Goal: Task Accomplishment & Management: Manage account settings

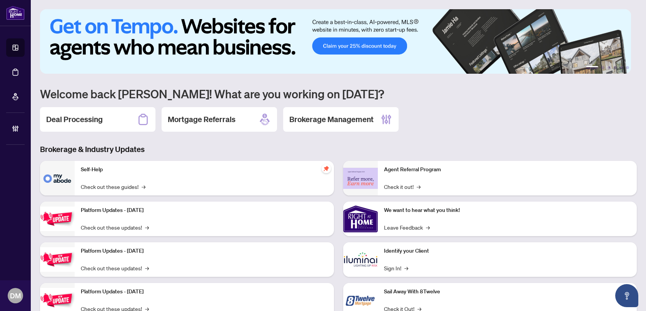
click at [79, 118] on h2 "Deal Processing" at bounding box center [74, 119] width 57 height 11
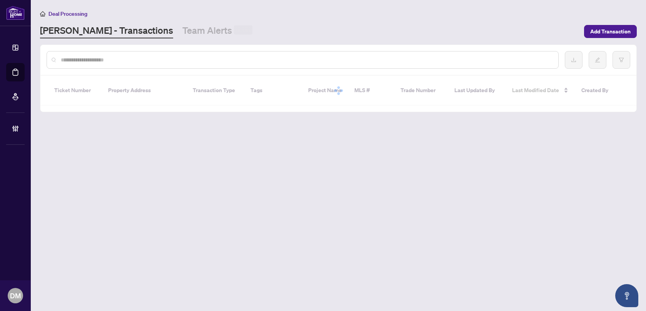
click at [106, 63] on input "text" at bounding box center [306, 60] width 491 height 8
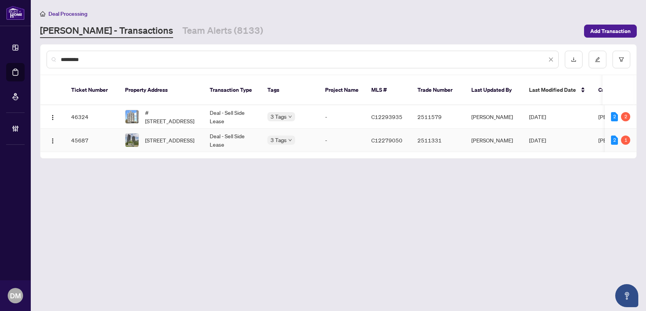
type input "*********"
click at [198, 137] on td "[STREET_ADDRESS]" at bounding box center [161, 140] width 85 height 23
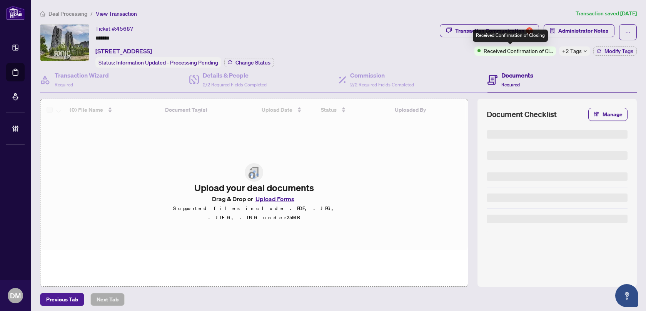
click at [517, 30] on div "Received Confirmation of Closing" at bounding box center [510, 36] width 75 height 12
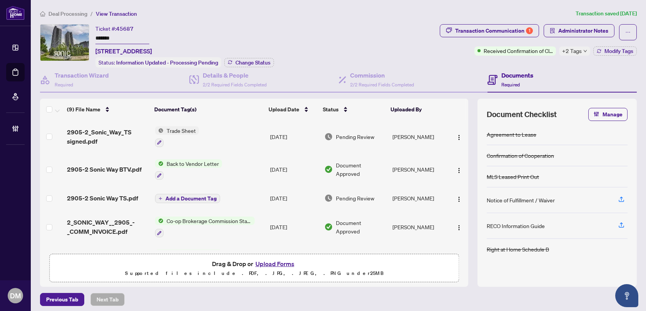
click at [568, 53] on span "+2 Tags" at bounding box center [572, 51] width 20 height 9
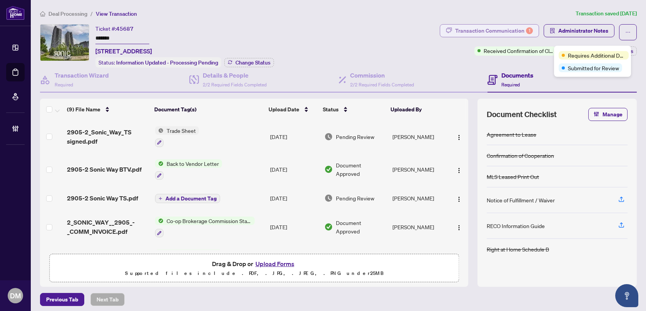
click at [511, 36] on div "Transaction Communication 1" at bounding box center [494, 31] width 78 height 12
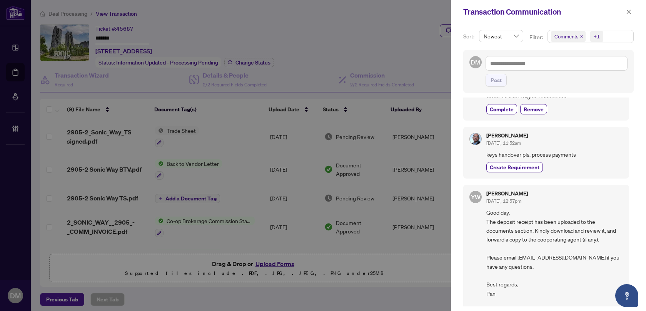
scroll to position [426, 0]
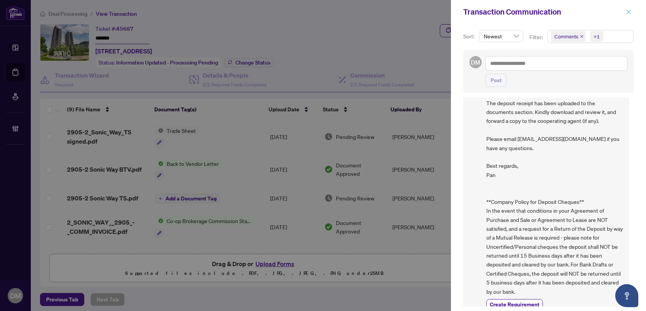
drag, startPoint x: 632, startPoint y: 6, endPoint x: 629, endPoint y: 10, distance: 5.3
click at [631, 5] on div "Transaction Communication" at bounding box center [548, 12] width 195 height 24
click at [629, 11] on icon "close" at bounding box center [628, 11] width 5 height 5
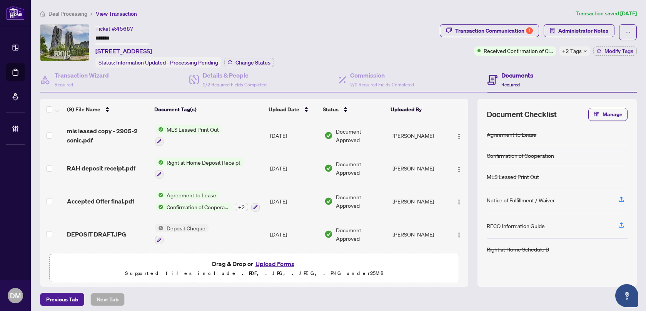
scroll to position [154, 0]
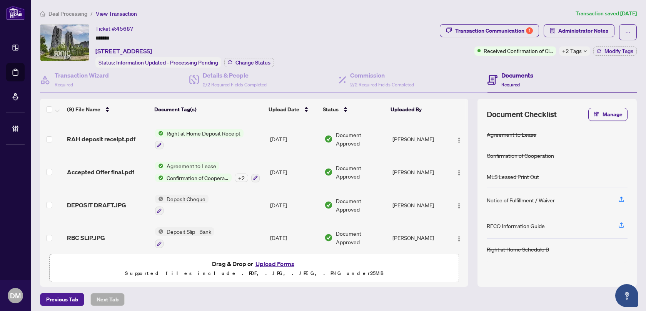
click at [576, 52] on div "+2 Tags" at bounding box center [574, 51] width 31 height 9
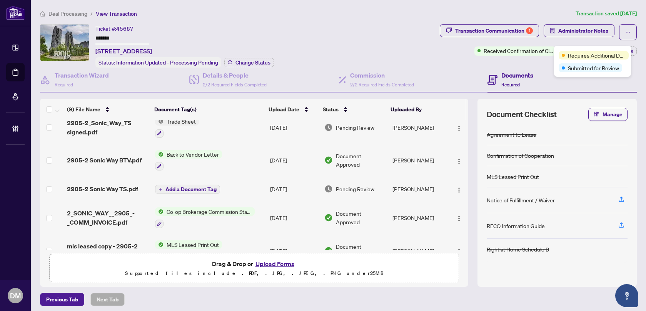
scroll to position [0, 0]
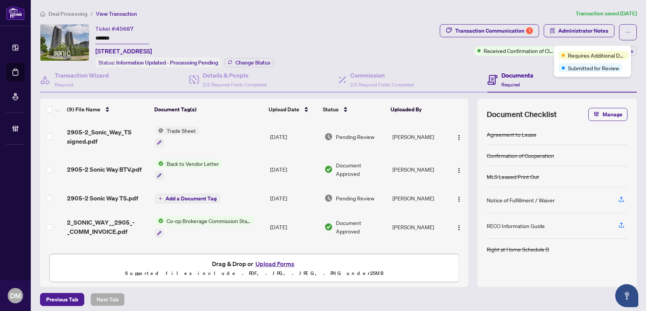
click at [247, 27] on div "Ticket #: 45687 ******* [STREET_ADDRESS] Status: Information Updated - Processi…" at bounding box center [184, 45] width 178 height 43
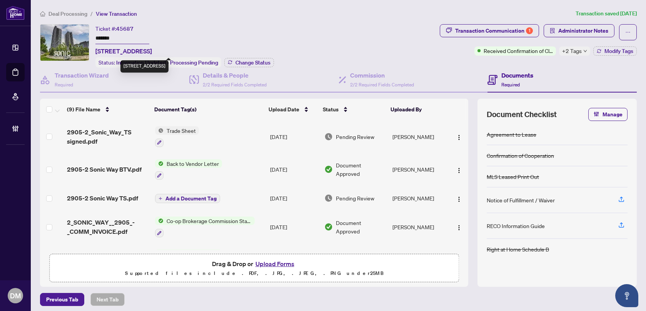
drag, startPoint x: 241, startPoint y: 50, endPoint x: 97, endPoint y: 48, distance: 144.6
click at [97, 48] on span "[STREET_ADDRESS]" at bounding box center [123, 51] width 57 height 9
copy span "[STREET_ADDRESS]"
click at [255, 31] on div "Ticket #: 45687 ******* [STREET_ADDRESS] Status: Information Updated - Processi…" at bounding box center [184, 45] width 178 height 43
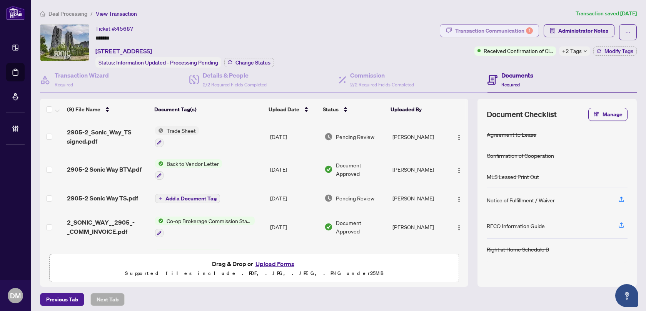
click at [510, 30] on div "Transaction Communication 1" at bounding box center [494, 31] width 78 height 12
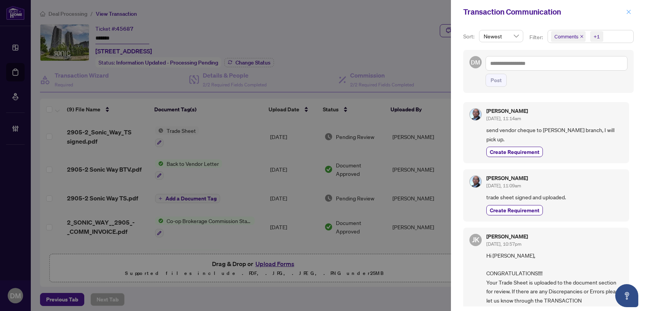
click at [629, 10] on icon "close" at bounding box center [628, 11] width 5 height 5
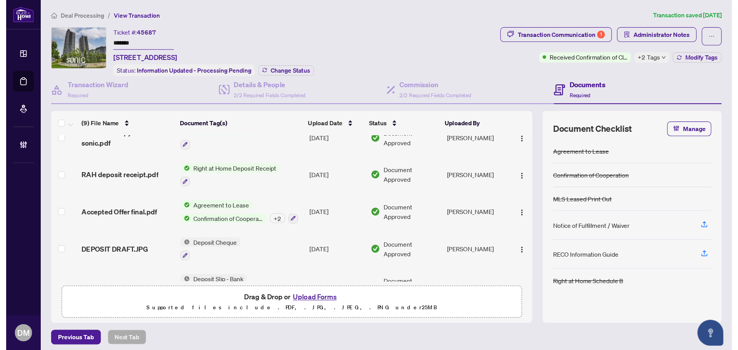
scroll to position [160, 0]
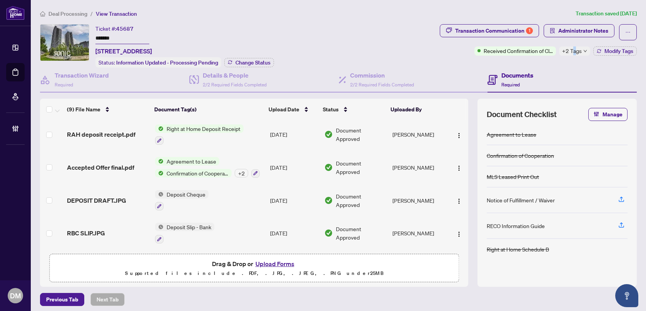
click at [569, 50] on span "+2 Tags" at bounding box center [572, 51] width 20 height 9
drag, startPoint x: 530, startPoint y: 42, endPoint x: 525, endPoint y: 33, distance: 10.6
click at [530, 42] on div "Transaction Communication 1 Administrator Notes Received Confirmation of Closin…" at bounding box center [538, 40] width 197 height 32
click at [526, 31] on div "1" at bounding box center [529, 30] width 7 height 7
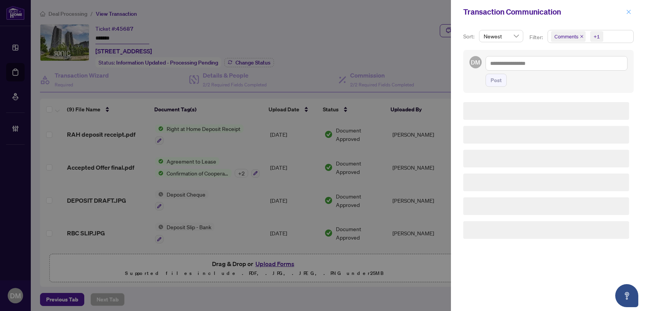
click at [626, 10] on icon "close" at bounding box center [628, 11] width 5 height 5
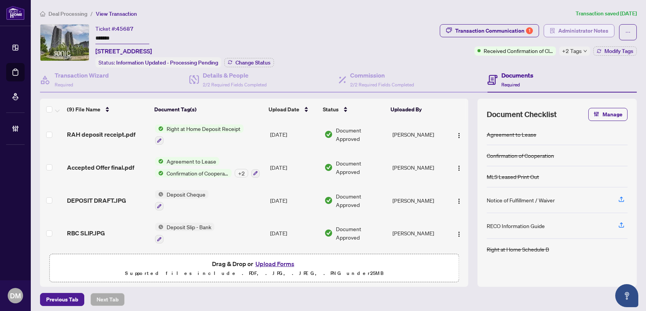
click at [580, 36] on span "Administrator Notes" at bounding box center [583, 31] width 50 height 12
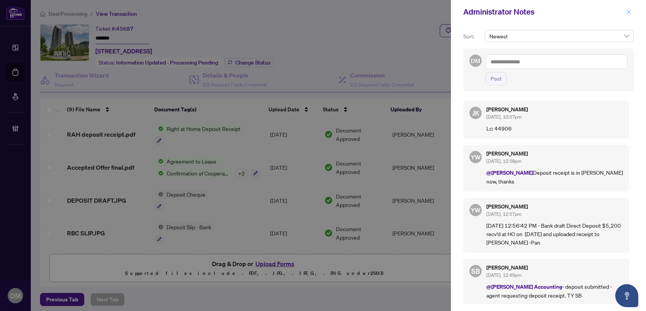
click at [629, 16] on span "button" at bounding box center [628, 12] width 5 height 12
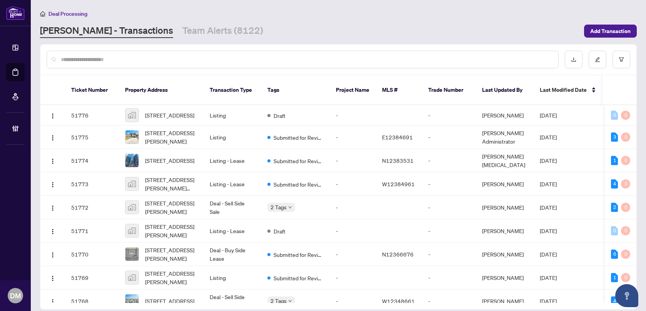
click at [120, 63] on input "text" at bounding box center [306, 59] width 491 height 8
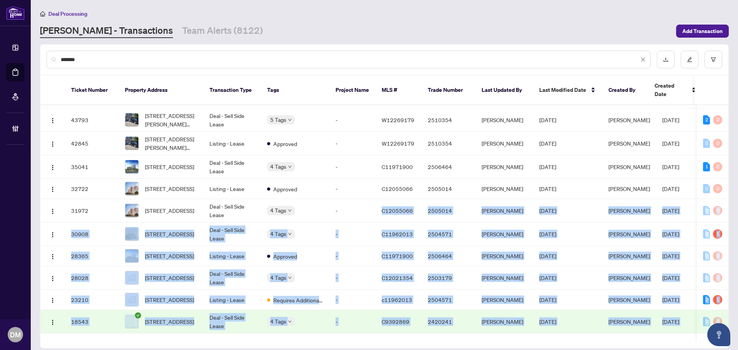
drag, startPoint x: 383, startPoint y: 330, endPoint x: 314, endPoint y: 275, distance: 87.9
click at [438, 311] on tbody "47811 [STREET_ADDRESS] Deal - Buy Side Lease 3 Tags - C12214063 2512822 [PERSON…" at bounding box center [390, 222] width 701 height 456
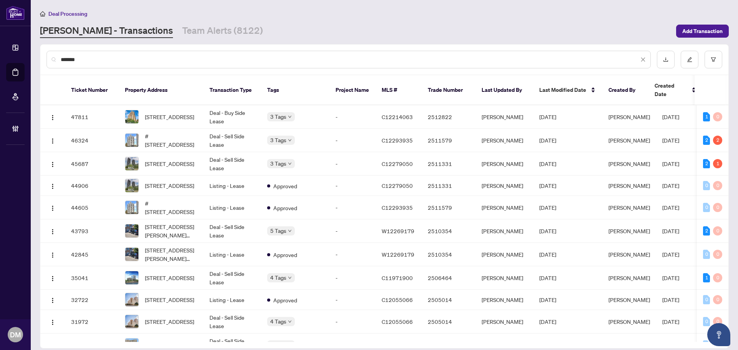
click at [119, 65] on div "*******" at bounding box center [349, 60] width 604 height 18
click at [122, 62] on input "*******" at bounding box center [350, 59] width 578 height 8
type input "**********"
click at [235, 132] on td "Deal - Sell Side Lease" at bounding box center [232, 140] width 58 height 23
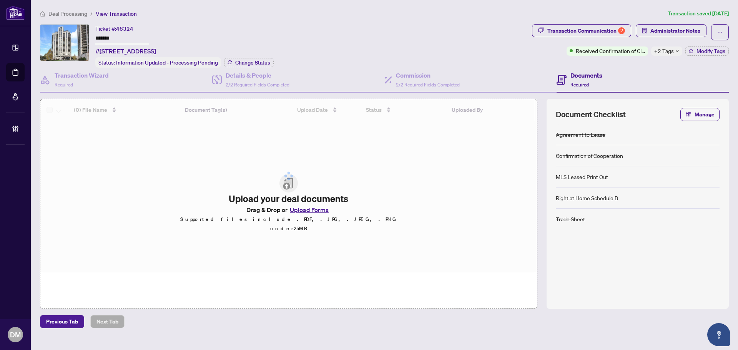
click at [645, 49] on span "+2 Tags" at bounding box center [664, 51] width 20 height 9
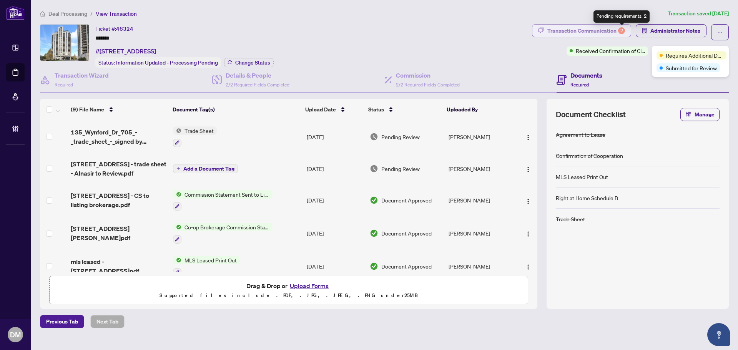
click at [626, 28] on button "Transaction Communication 2" at bounding box center [581, 30] width 99 height 13
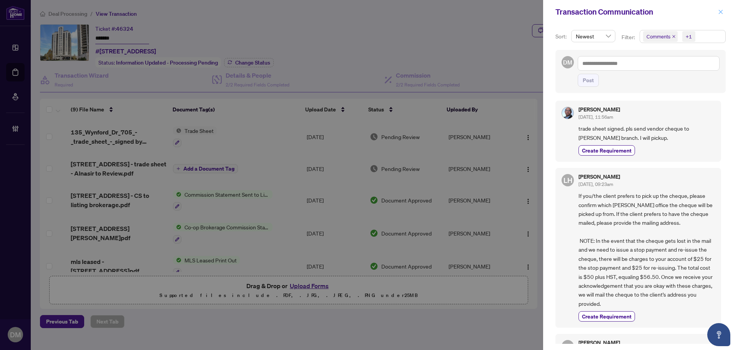
click at [645, 11] on button "button" at bounding box center [721, 11] width 10 height 9
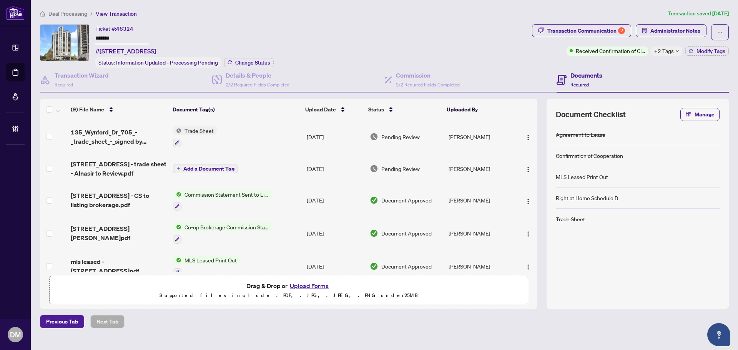
click at [645, 51] on span "+2 Tags" at bounding box center [664, 51] width 20 height 9
click at [645, 32] on span "Administrator Notes" at bounding box center [676, 31] width 50 height 12
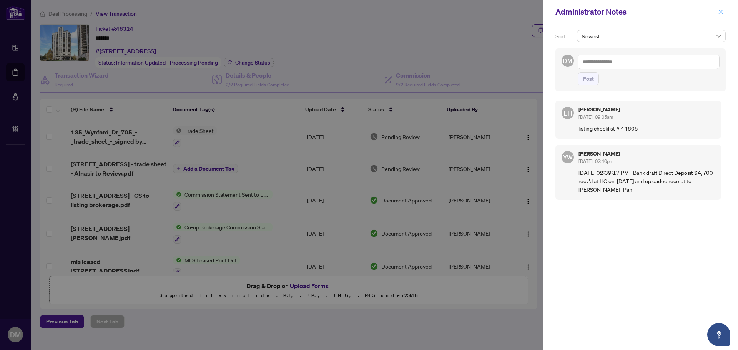
click at [645, 12] on icon "close" at bounding box center [720, 11] width 5 height 5
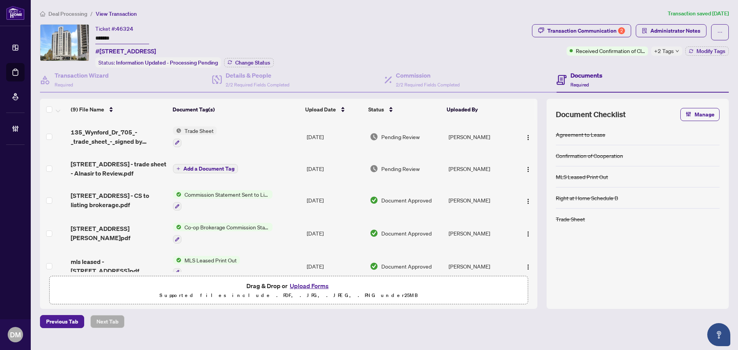
drag, startPoint x: 93, startPoint y: 50, endPoint x: 274, endPoint y: 43, distance: 180.9
click at [261, 43] on div "Ticket #: 46324 ******* [STREET_ADDRESS] Status: Information Updated - Processi…" at bounding box center [284, 45] width 489 height 43
drag, startPoint x: 684, startPoint y: 33, endPoint x: 678, endPoint y: 53, distance: 21.3
click at [645, 32] on span "Administrator Notes" at bounding box center [676, 31] width 50 height 12
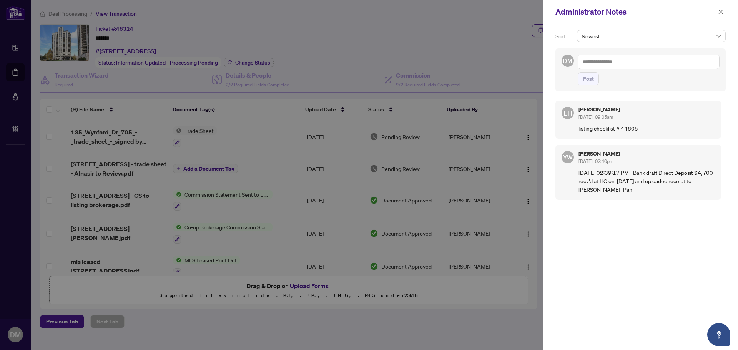
click at [645, 65] on textarea at bounding box center [649, 62] width 142 height 15
click at [645, 68] on b "Accounting" at bounding box center [670, 67] width 28 height 7
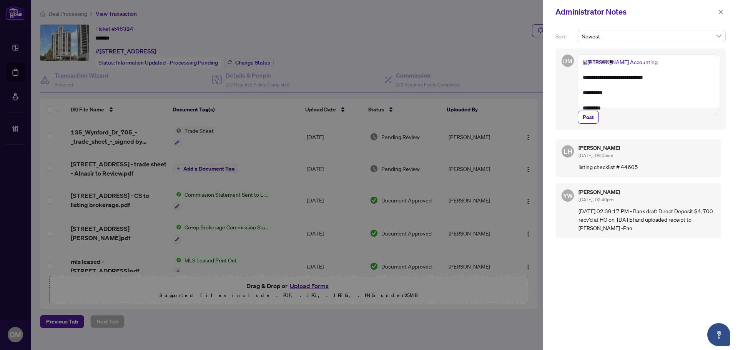
drag, startPoint x: 619, startPoint y: 114, endPoint x: 536, endPoint y: 40, distance: 110.8
click at [536, 40] on div "**********" at bounding box center [369, 175] width 738 height 350
type textarea "**********"
click at [594, 123] on span "Post" at bounding box center [588, 117] width 11 height 12
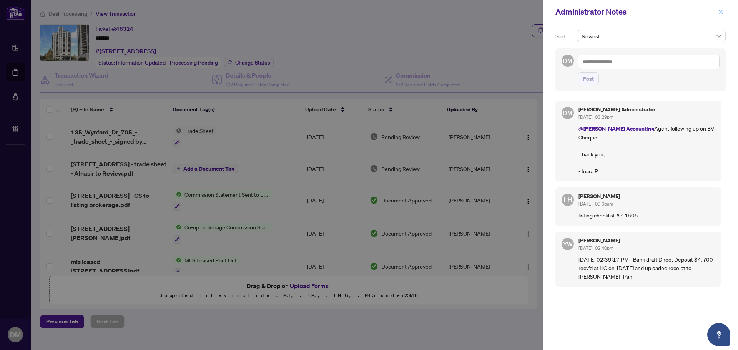
click at [645, 17] on span "button" at bounding box center [720, 12] width 5 height 12
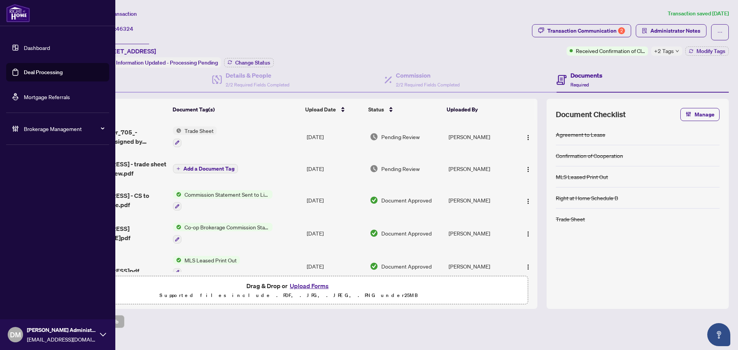
click at [33, 48] on link "Dashboard" at bounding box center [37, 47] width 26 height 7
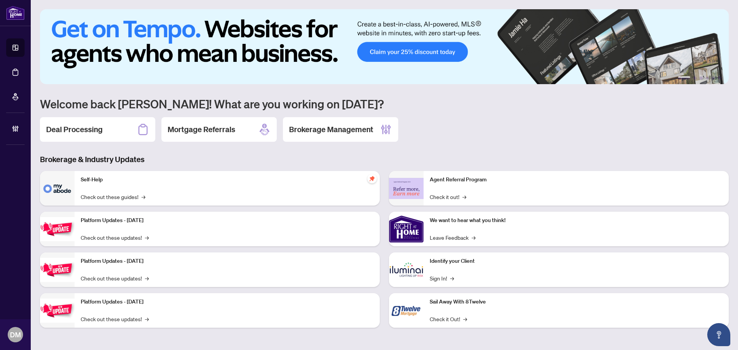
drag, startPoint x: 103, startPoint y: 128, endPoint x: 120, endPoint y: 108, distance: 26.4
click at [104, 127] on div "Deal Processing" at bounding box center [97, 129] width 115 height 25
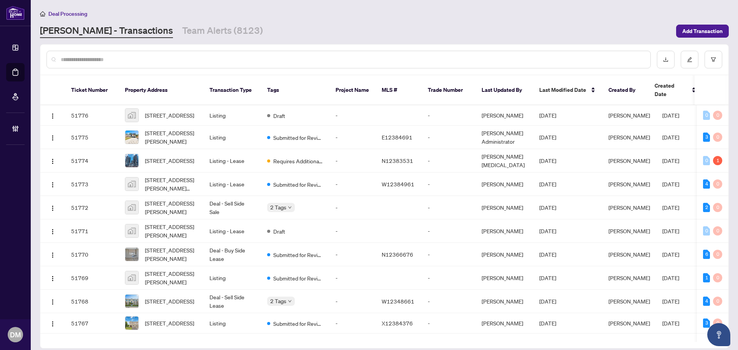
click at [145, 57] on input "text" at bounding box center [353, 59] width 584 height 8
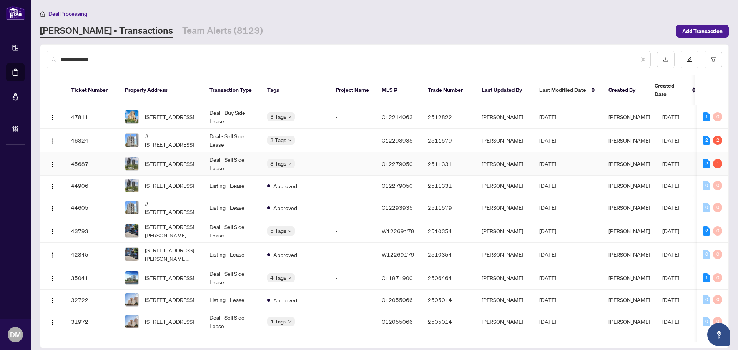
type input "**********"
click at [507, 159] on td "[PERSON_NAME]" at bounding box center [505, 163] width 58 height 23
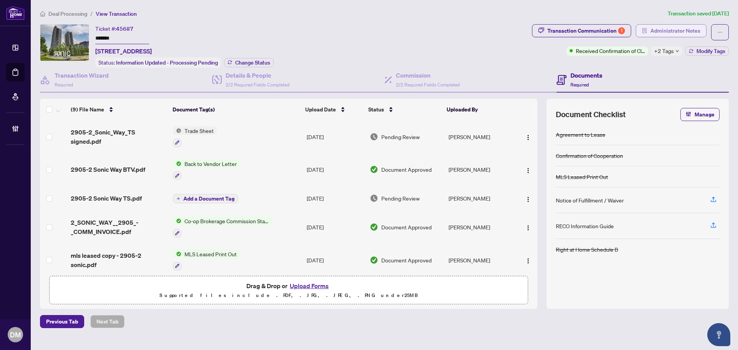
click at [645, 30] on span "Administrator Notes" at bounding box center [676, 31] width 50 height 12
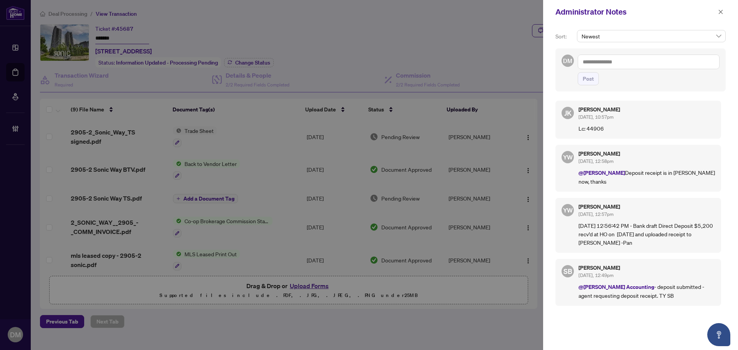
drag, startPoint x: 641, startPoint y: 58, endPoint x: 630, endPoint y: 80, distance: 23.9
click at [641, 58] on textarea at bounding box center [649, 62] width 142 height 15
paste textarea "**********"
type textarea "**********"
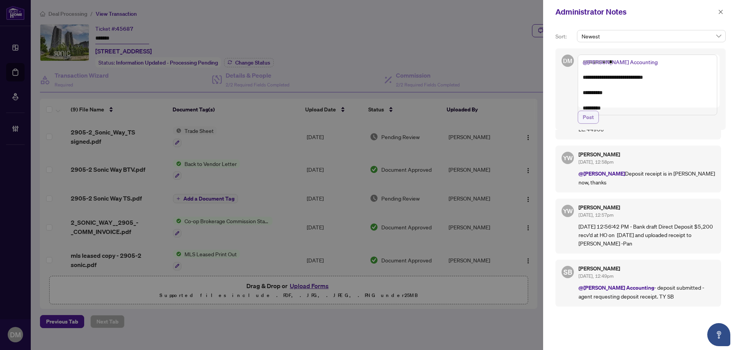
click at [593, 122] on span "Post" at bounding box center [588, 117] width 11 height 12
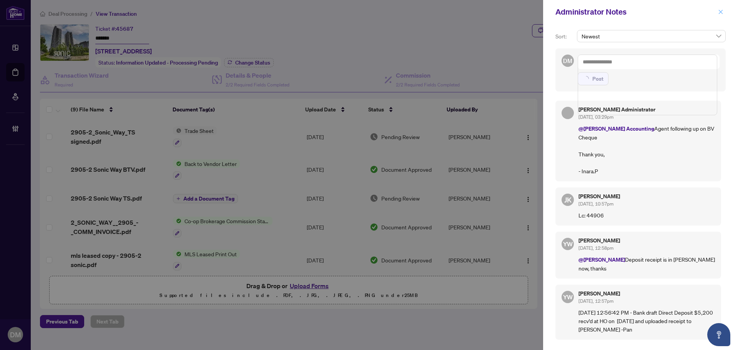
scroll to position [0, 0]
click at [645, 12] on icon "close" at bounding box center [720, 11] width 5 height 5
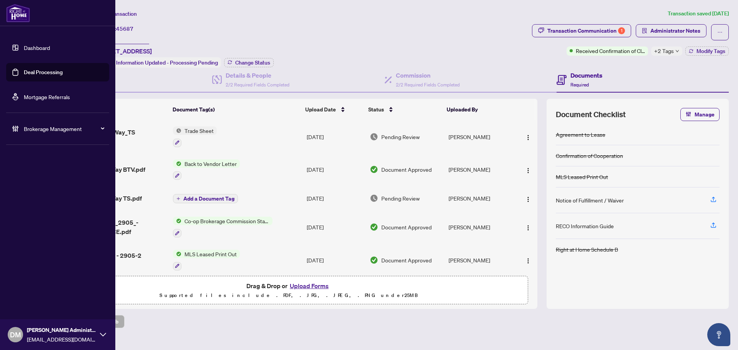
drag, startPoint x: 14, startPoint y: 43, endPoint x: 94, endPoint y: 68, distance: 83.6
click at [24, 44] on link "Dashboard" at bounding box center [37, 47] width 26 height 7
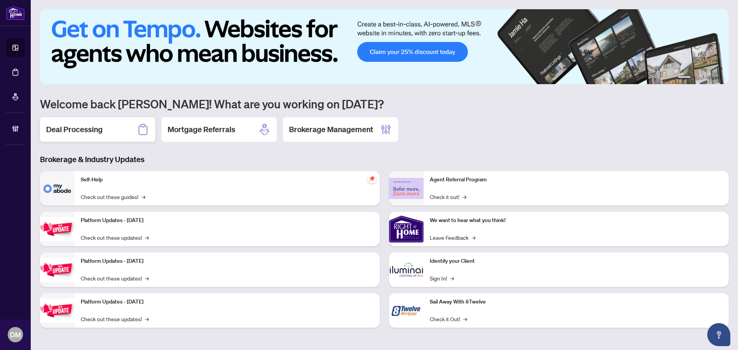
click at [80, 140] on div "Deal Processing" at bounding box center [97, 129] width 115 height 25
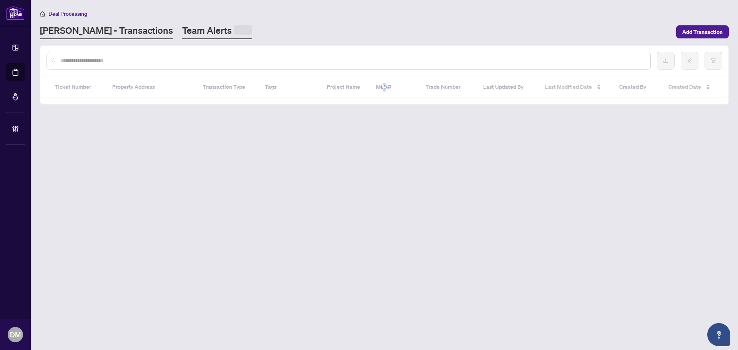
click at [182, 28] on link "Team Alerts" at bounding box center [217, 31] width 70 height 15
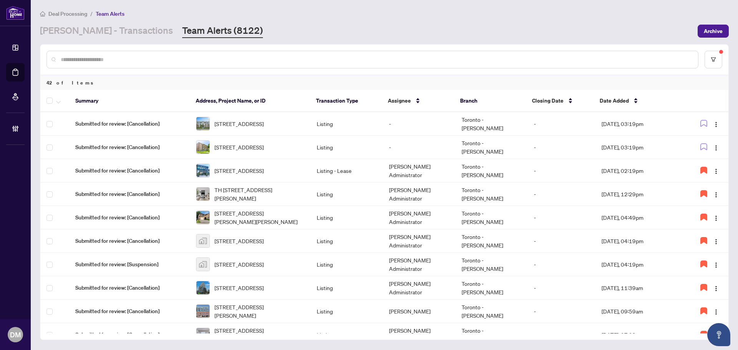
click at [476, 30] on div "[PERSON_NAME] - Transactions Team Alerts (8122)" at bounding box center [366, 31] width 653 height 14
click at [102, 24] on div "Deal Processing / Team Alerts [PERSON_NAME] - Transactions Team Alerts (8122) A…" at bounding box center [384, 23] width 689 height 29
click at [123, 29] on link "[PERSON_NAME] - Transactions" at bounding box center [106, 31] width 133 height 14
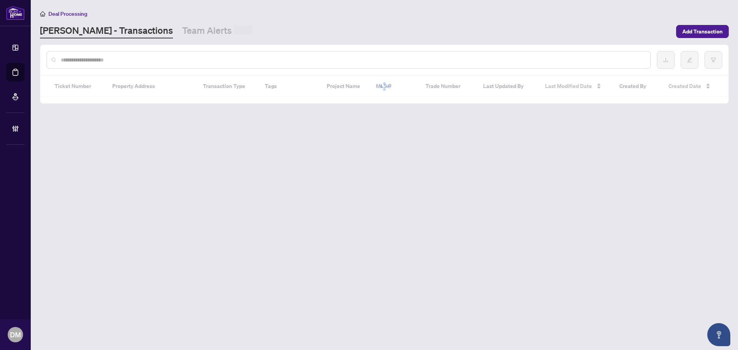
click at [137, 60] on input "text" at bounding box center [353, 60] width 584 height 8
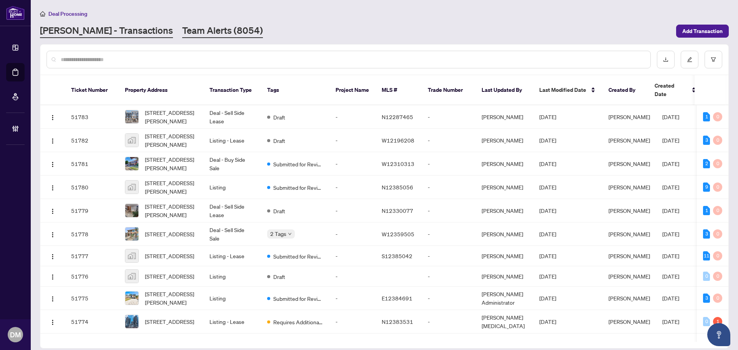
click at [197, 28] on link "Team Alerts (8054)" at bounding box center [222, 31] width 81 height 14
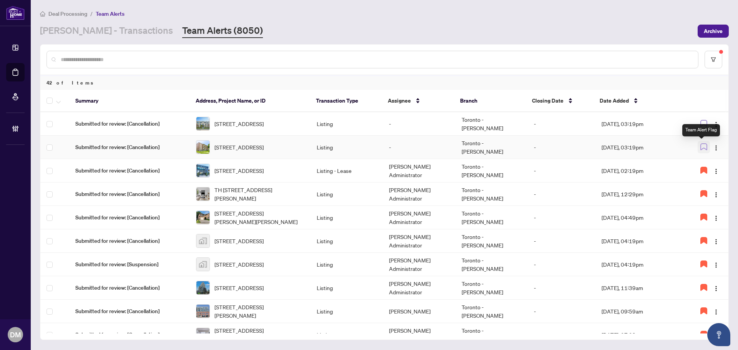
click at [645, 145] on icon "button" at bounding box center [704, 146] width 7 height 7
click at [645, 146] on img "button" at bounding box center [716, 148] width 6 height 6
click at [645, 164] on span "Assign Myself" at bounding box center [696, 162] width 36 height 8
click at [645, 149] on img "button" at bounding box center [716, 148] width 6 height 6
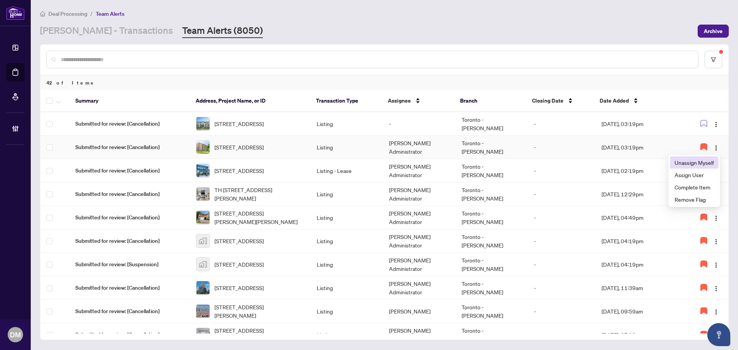
click at [645, 162] on span "Unassign Myself" at bounding box center [694, 162] width 39 height 8
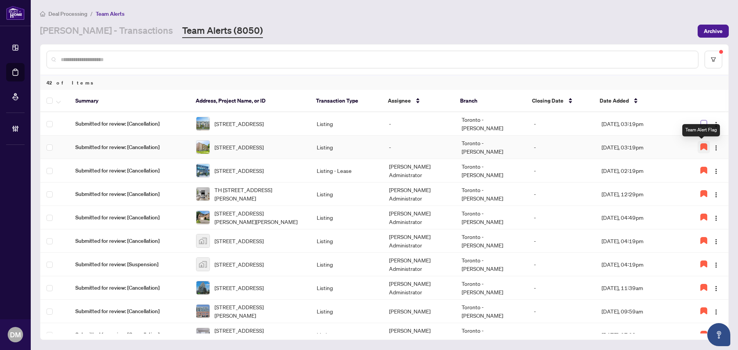
click at [645, 147] on icon "button" at bounding box center [704, 147] width 6 height 6
